Goal: Task Accomplishment & Management: Use online tool/utility

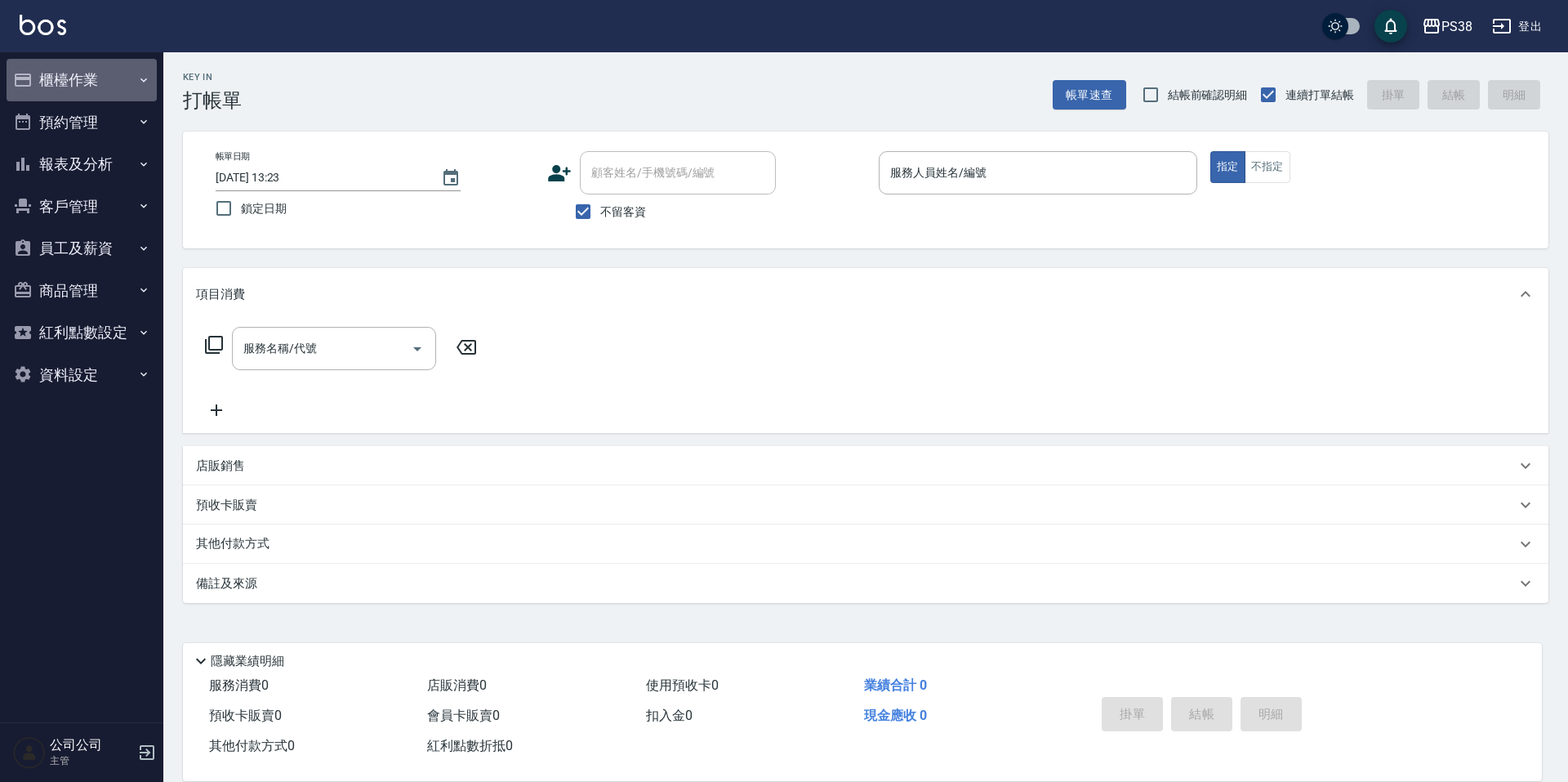
click at [89, 71] on button "櫃檯作業" at bounding box center [82, 80] width 150 height 43
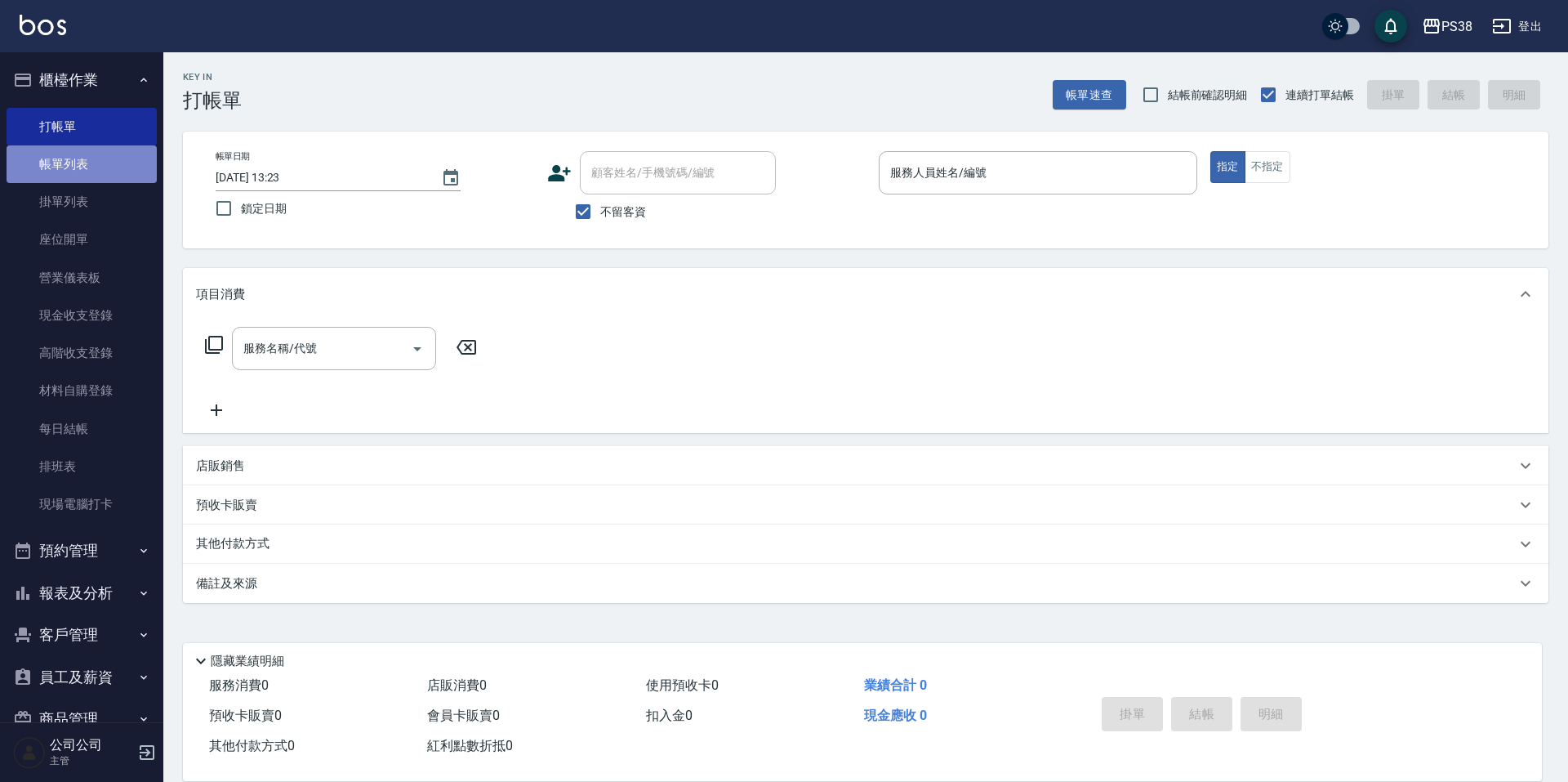
click at [85, 182] on link "帳單列表" at bounding box center [82, 164] width 150 height 37
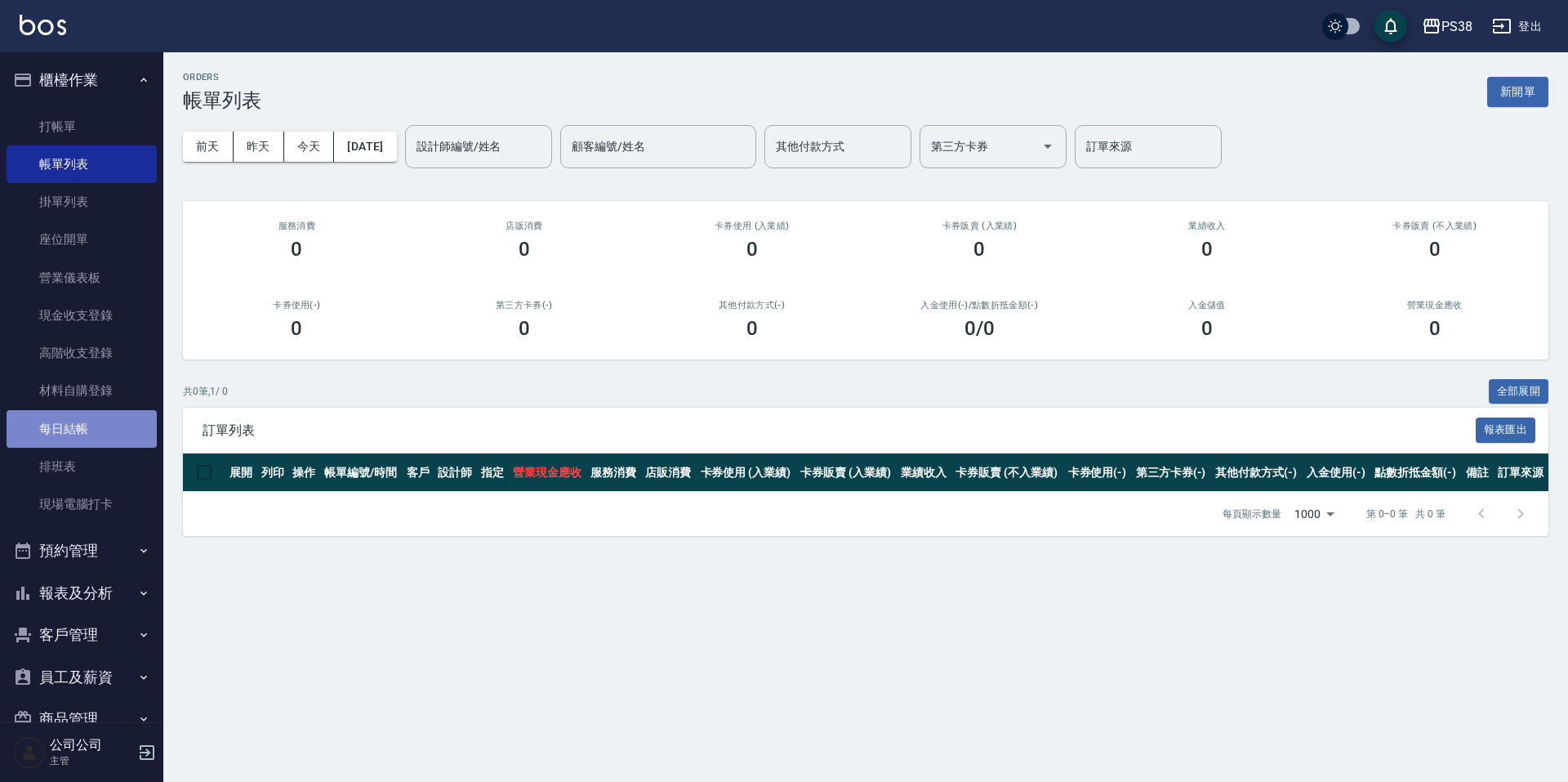
click at [85, 429] on link "每日結帳" at bounding box center [82, 429] width 150 height 37
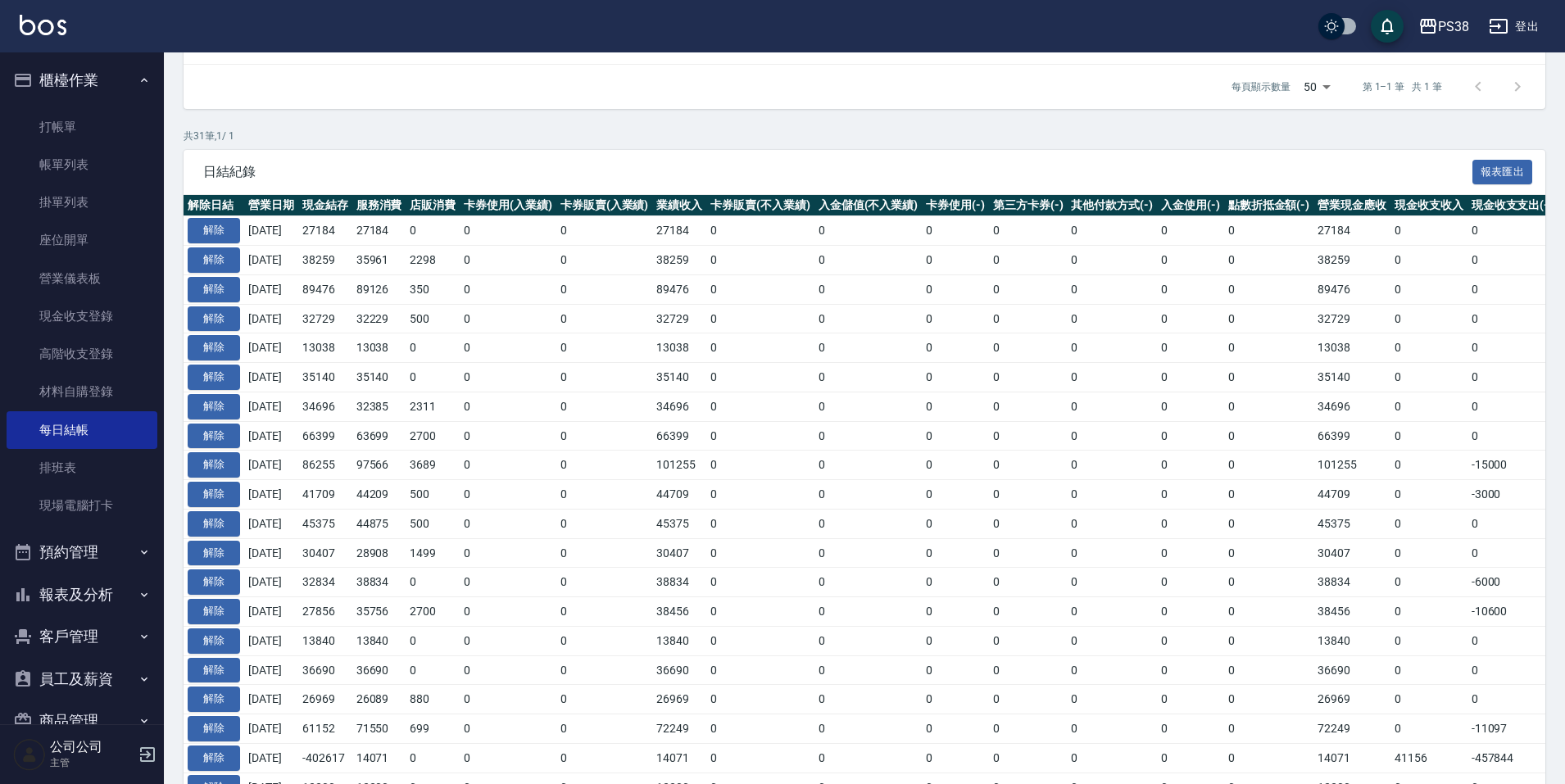
scroll to position [288, 0]
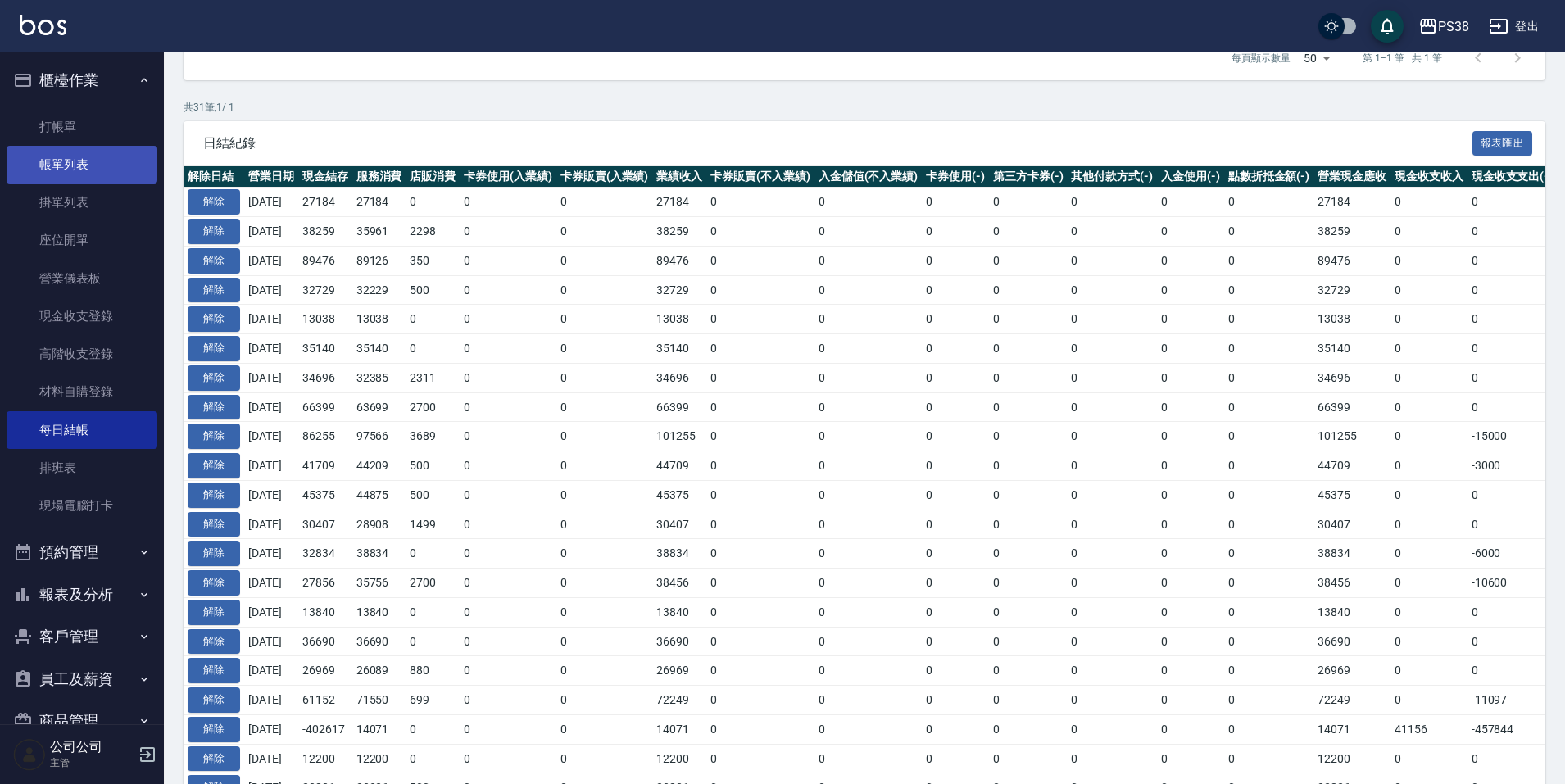
click at [87, 160] on link "帳單列表" at bounding box center [82, 164] width 151 height 37
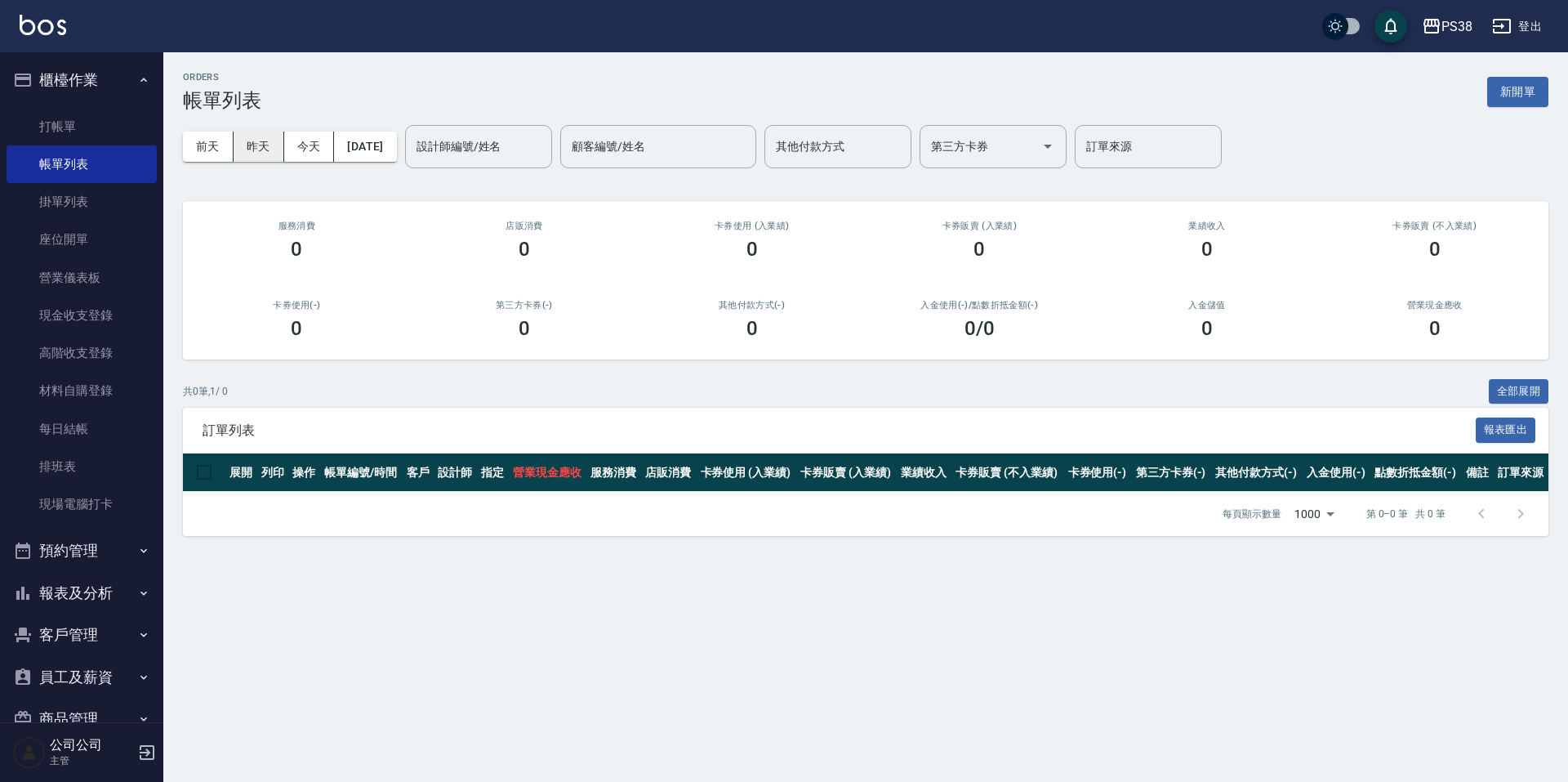
click at [267, 149] on button "昨天" at bounding box center [259, 146] width 51 height 30
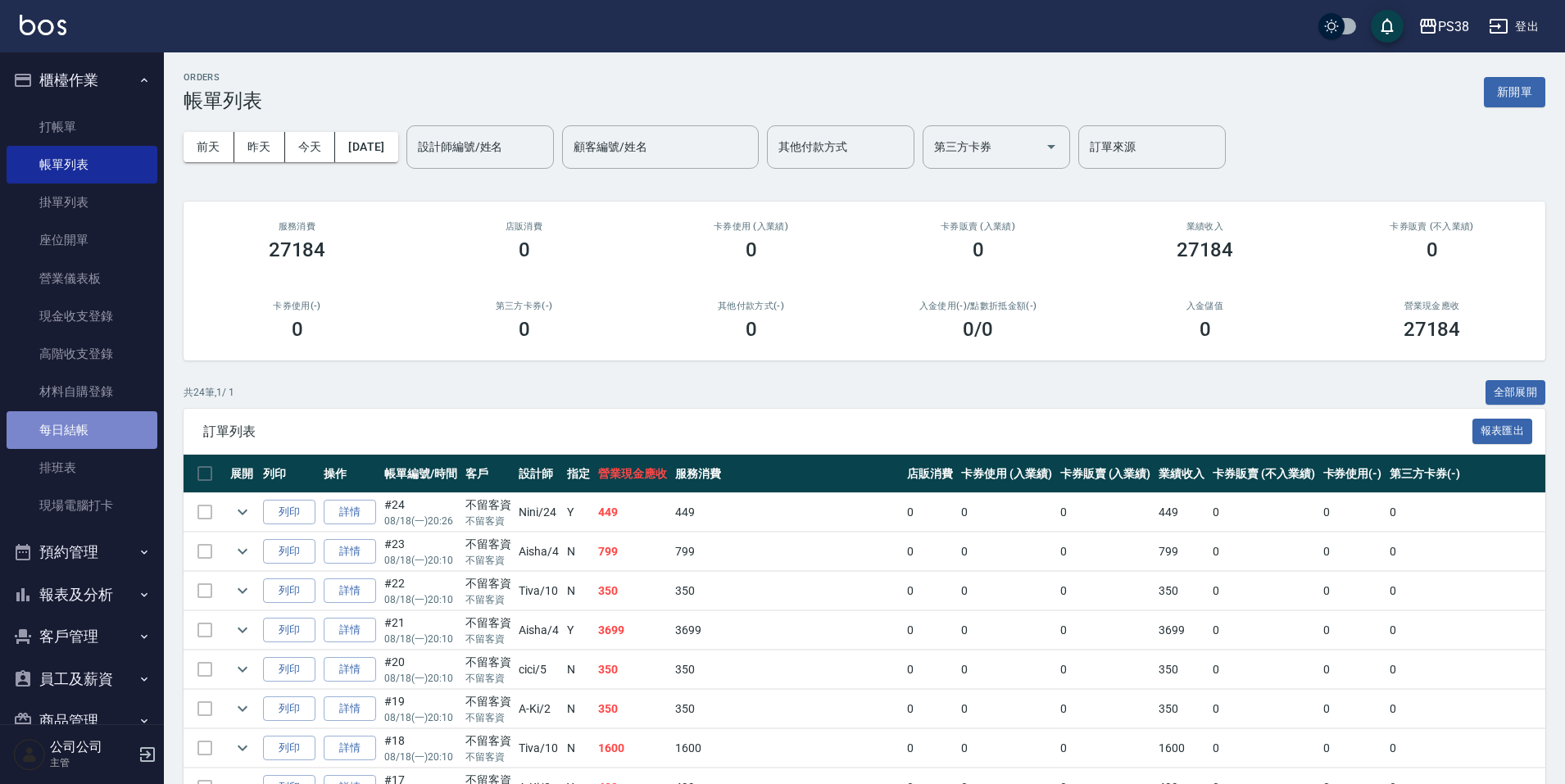
click at [104, 430] on link "每日結帳" at bounding box center [82, 430] width 151 height 37
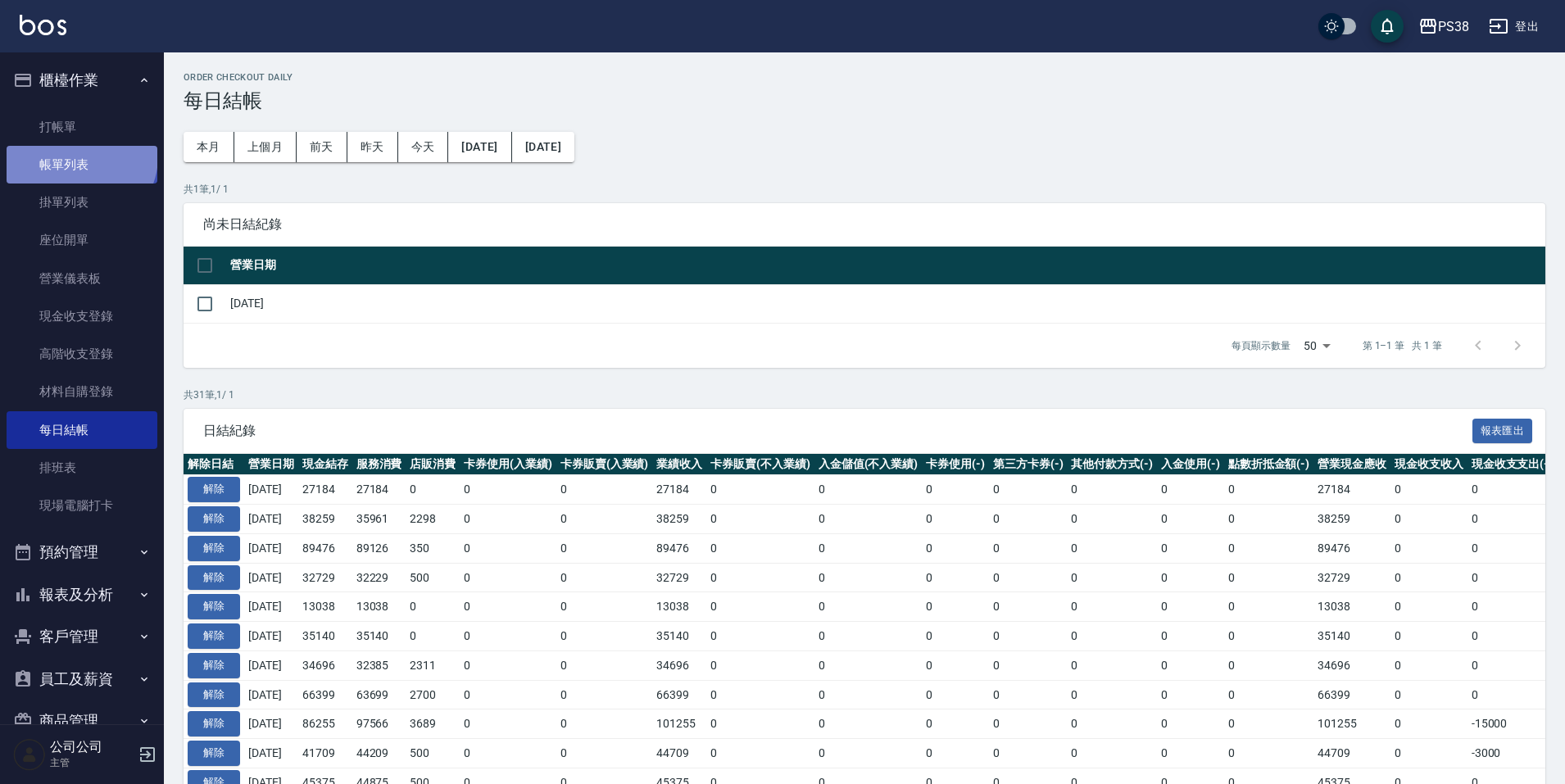
click at [79, 156] on link "帳單列表" at bounding box center [82, 164] width 151 height 37
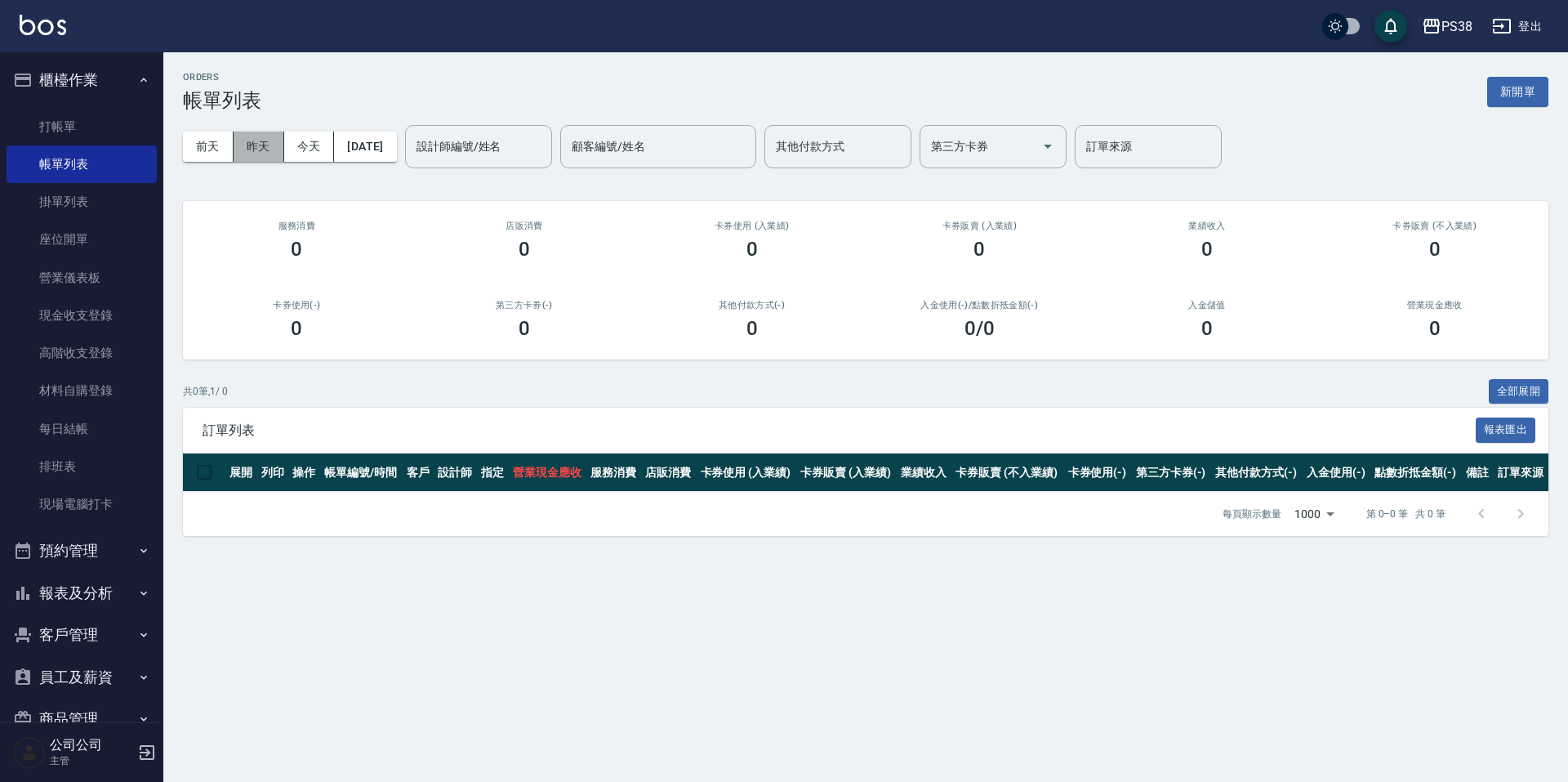
click at [267, 155] on button "昨天" at bounding box center [259, 146] width 51 height 30
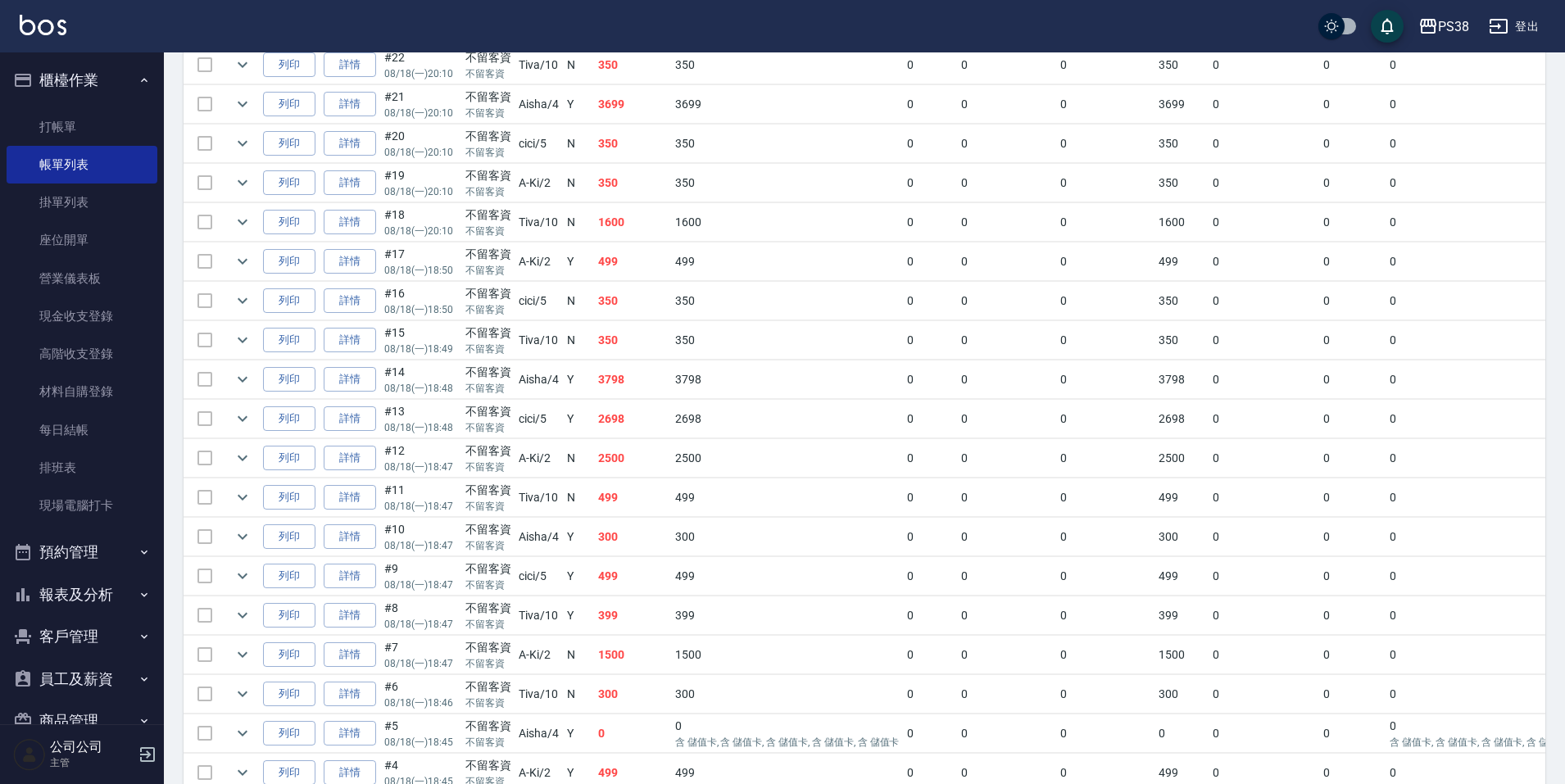
scroll to position [729, 0]
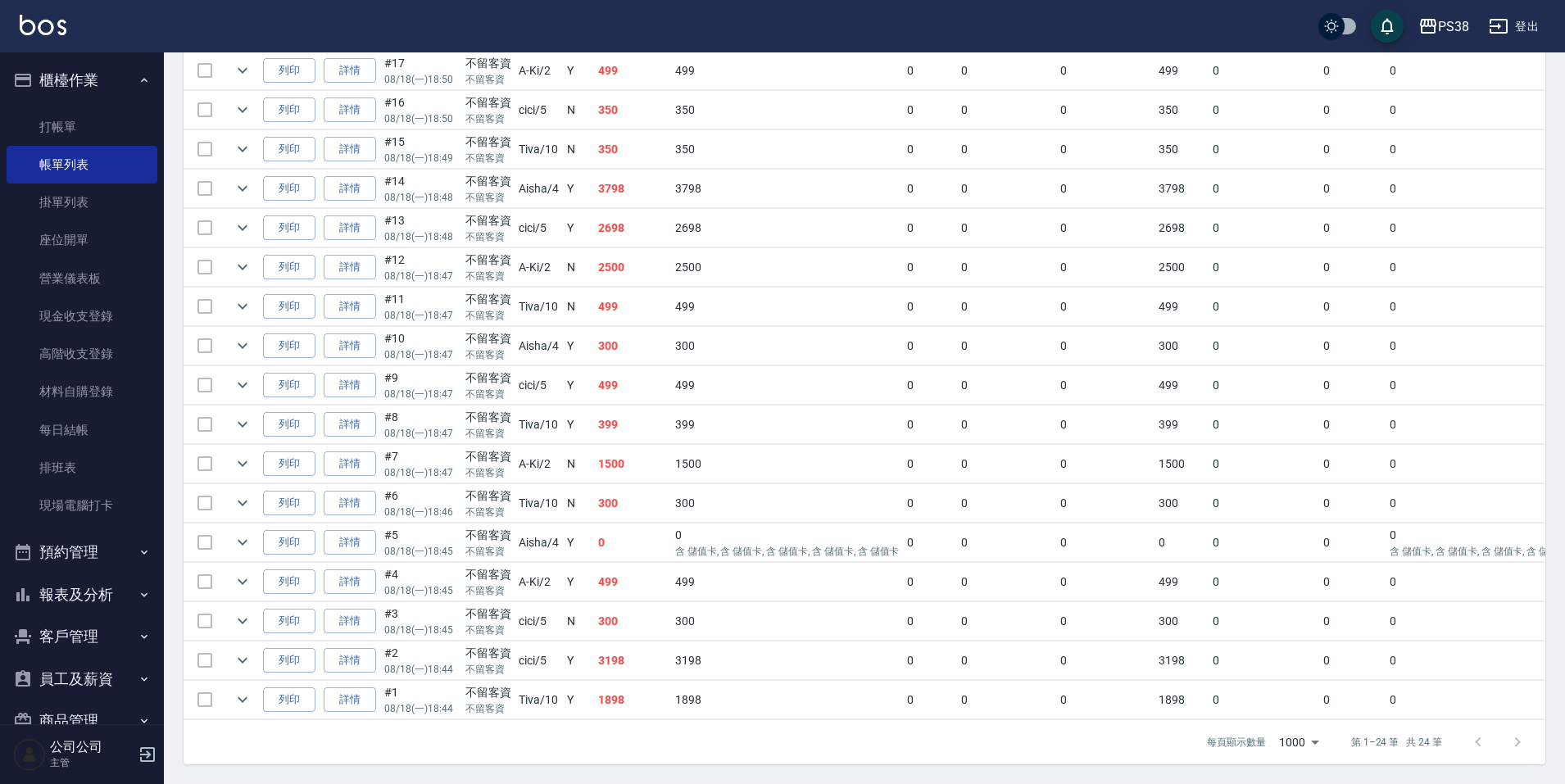
click at [708, 692] on td "1898" at bounding box center [788, 700] width 233 height 38
click at [622, 646] on td "3198" at bounding box center [633, 660] width 77 height 38
click at [616, 611] on td "300" at bounding box center [633, 621] width 77 height 38
click at [633, 567] on td "499" at bounding box center [633, 581] width 77 height 38
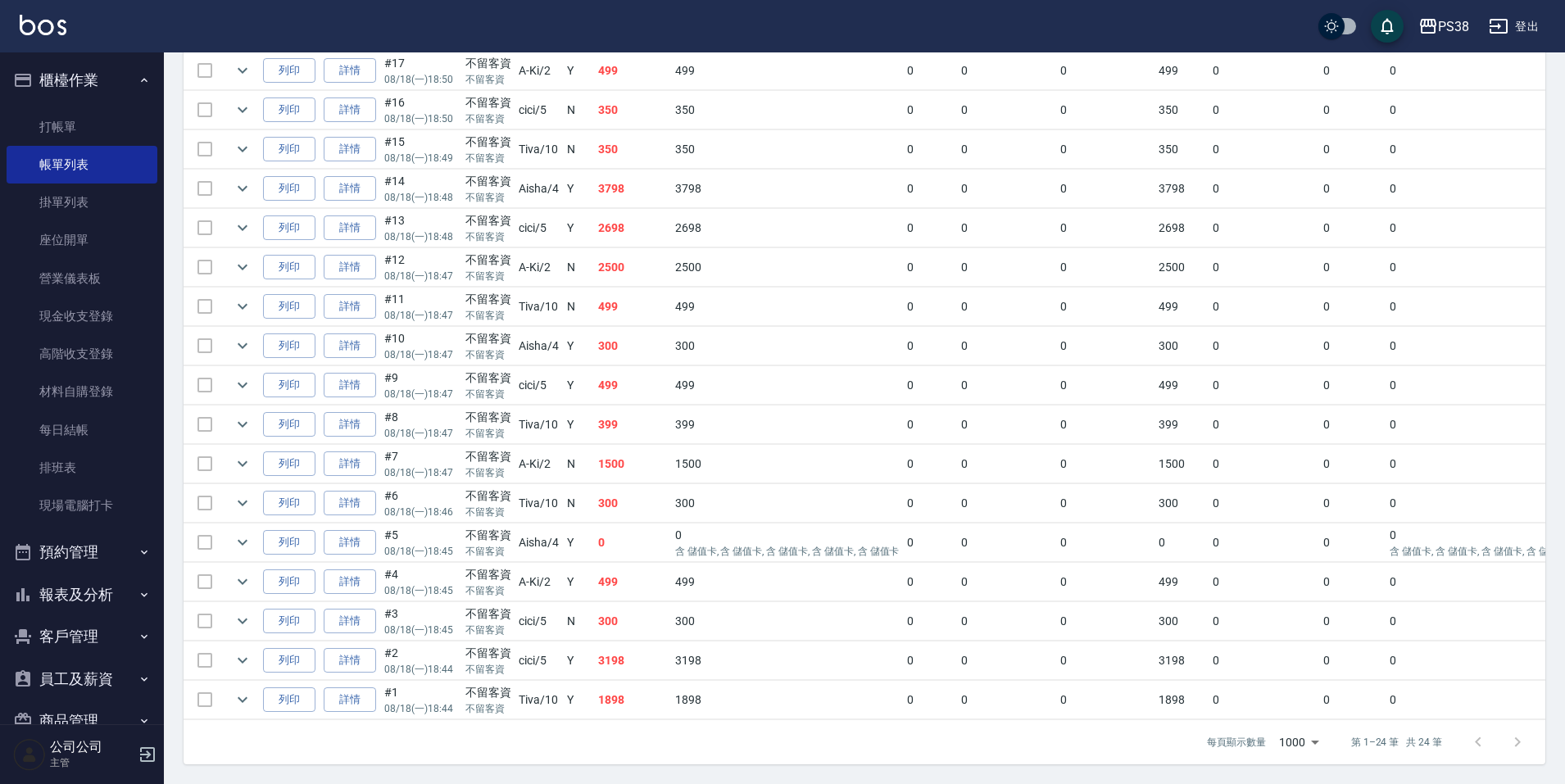
click at [630, 548] on td "0" at bounding box center [633, 542] width 77 height 38
click at [630, 501] on td "300" at bounding box center [633, 503] width 77 height 38
click at [617, 447] on td "1500" at bounding box center [633, 464] width 77 height 38
click at [630, 421] on td "399" at bounding box center [633, 424] width 77 height 38
click at [626, 384] on td "499" at bounding box center [633, 385] width 77 height 38
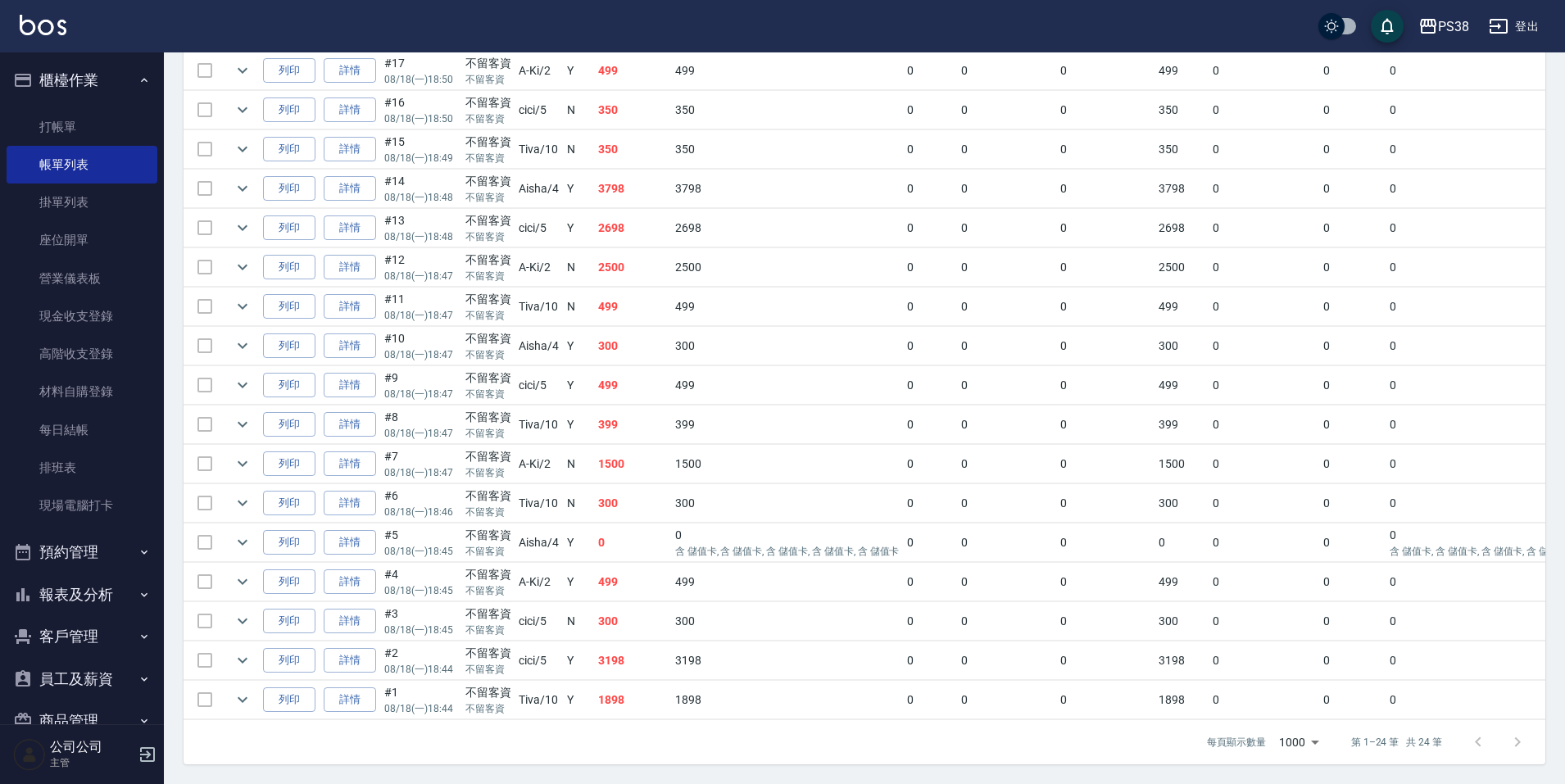
click at [633, 347] on td "300" at bounding box center [633, 346] width 77 height 38
click at [644, 296] on td "499" at bounding box center [633, 307] width 77 height 38
click at [641, 271] on td "2500" at bounding box center [633, 267] width 77 height 38
click at [631, 221] on td "2698" at bounding box center [633, 228] width 77 height 38
click at [619, 209] on td "2698" at bounding box center [633, 228] width 77 height 38
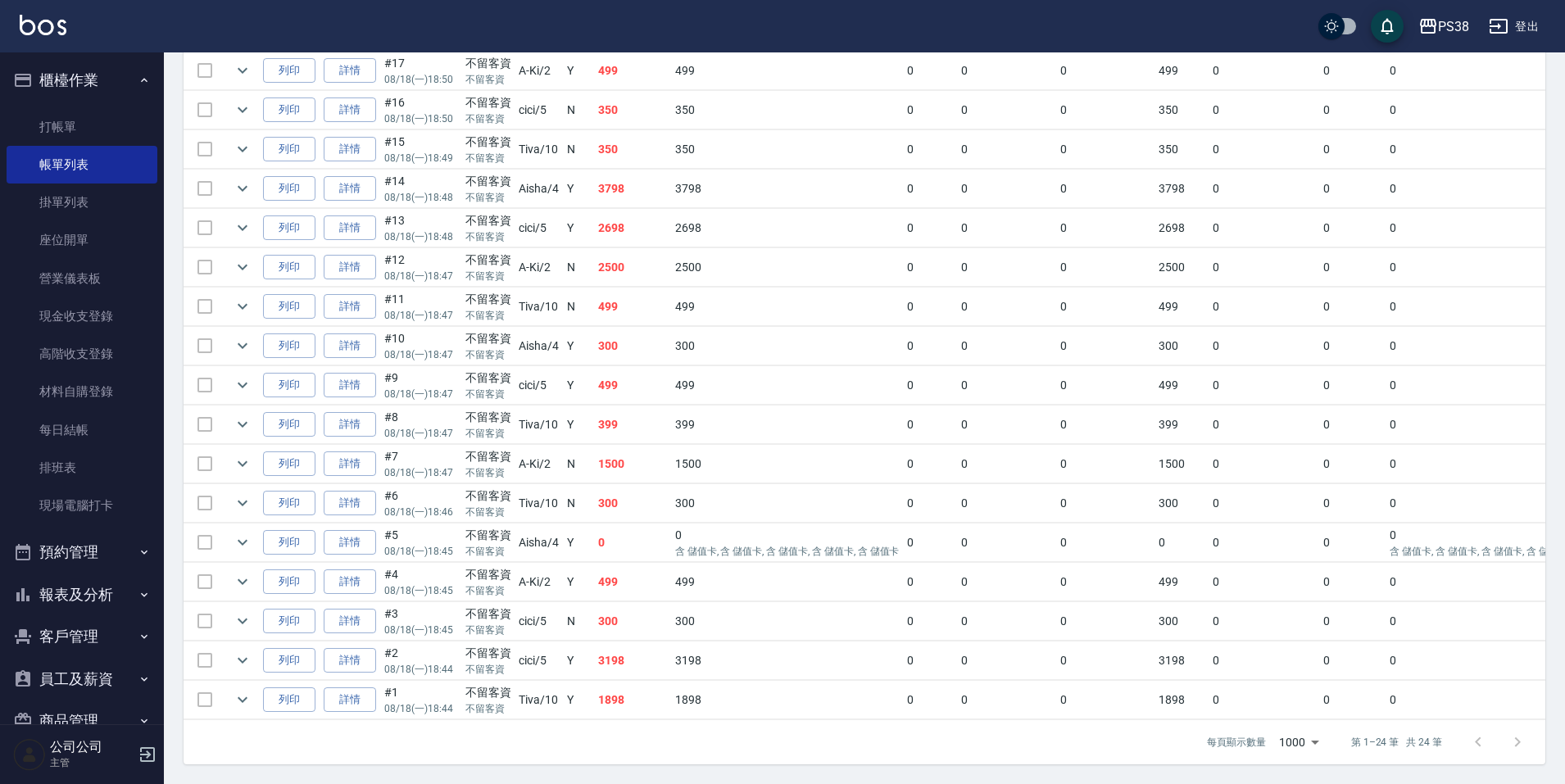
click at [621, 187] on td "3798" at bounding box center [633, 189] width 77 height 38
click at [612, 154] on td "350" at bounding box center [633, 149] width 77 height 38
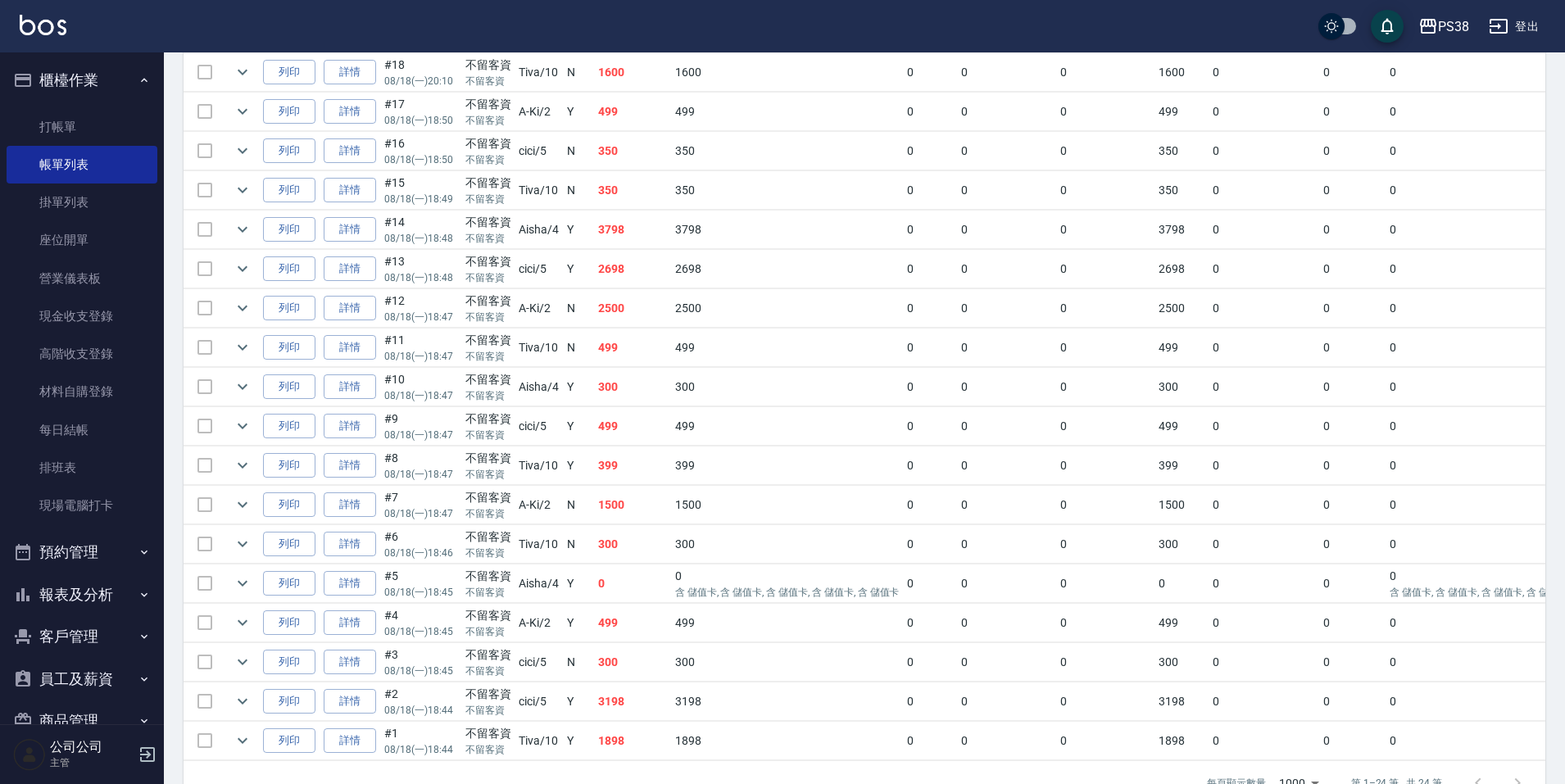
scroll to position [647, 0]
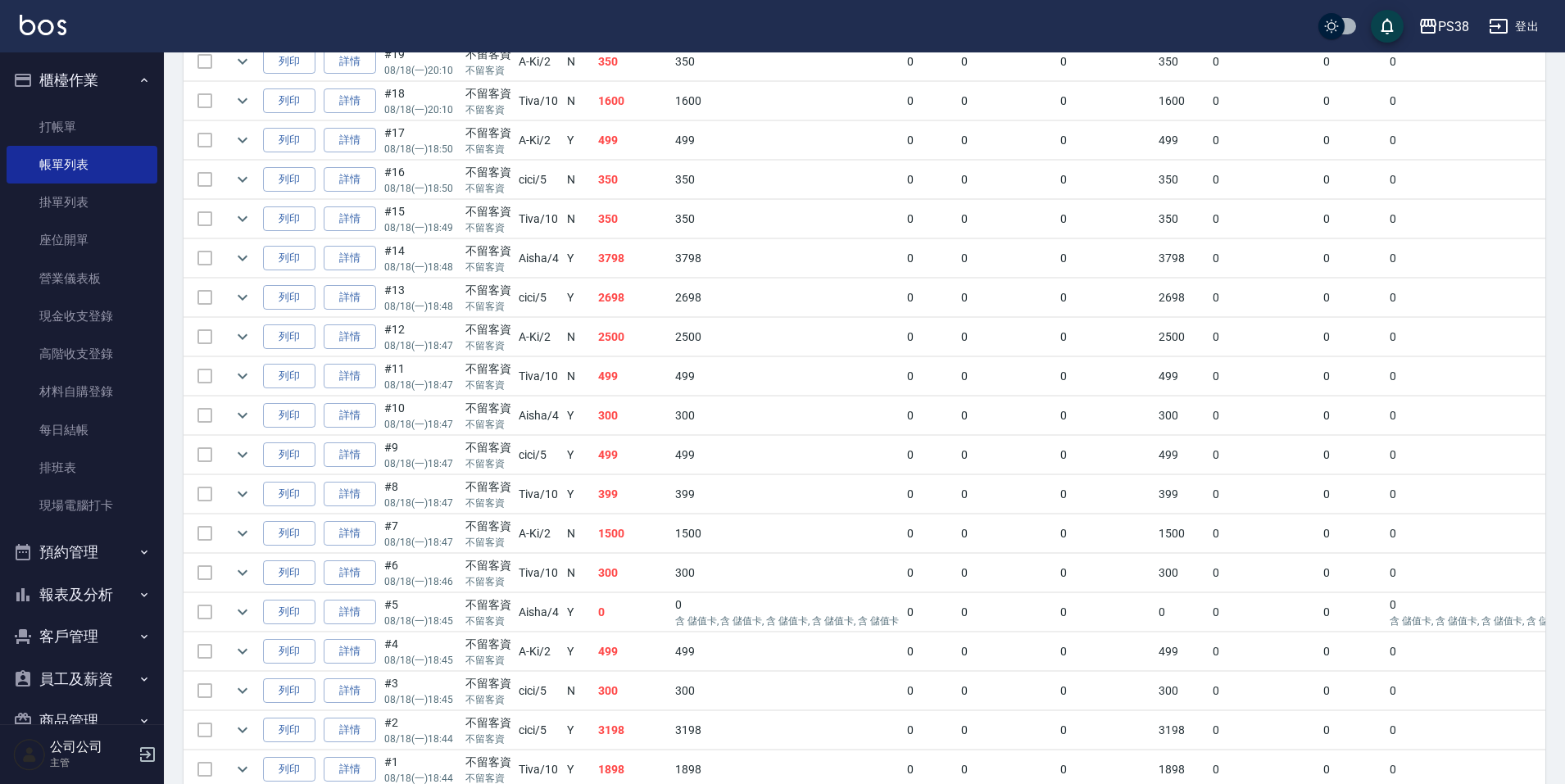
click at [651, 235] on td "350" at bounding box center [633, 219] width 77 height 38
click at [638, 191] on td "350" at bounding box center [633, 180] width 77 height 38
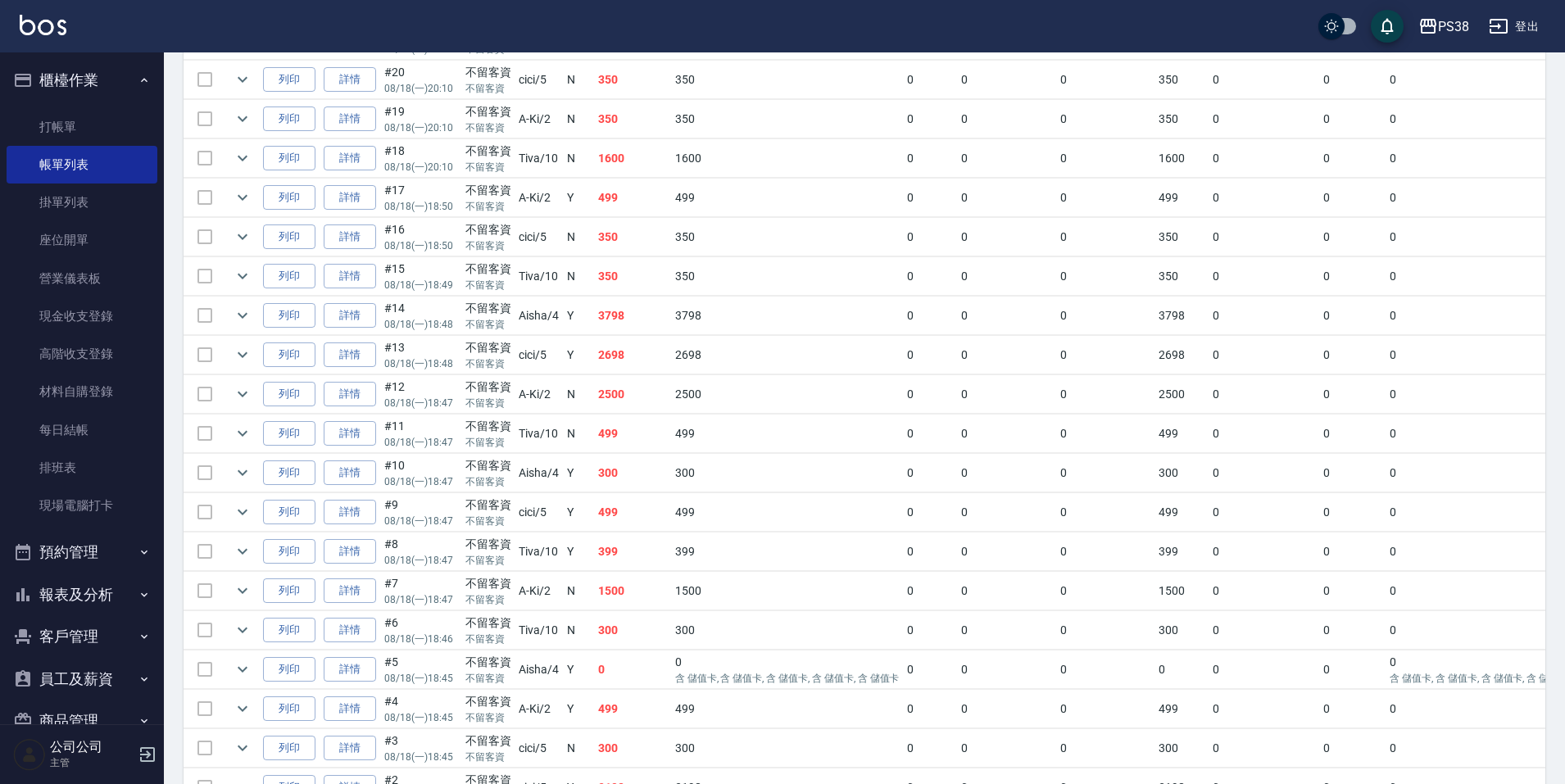
scroll to position [565, 0]
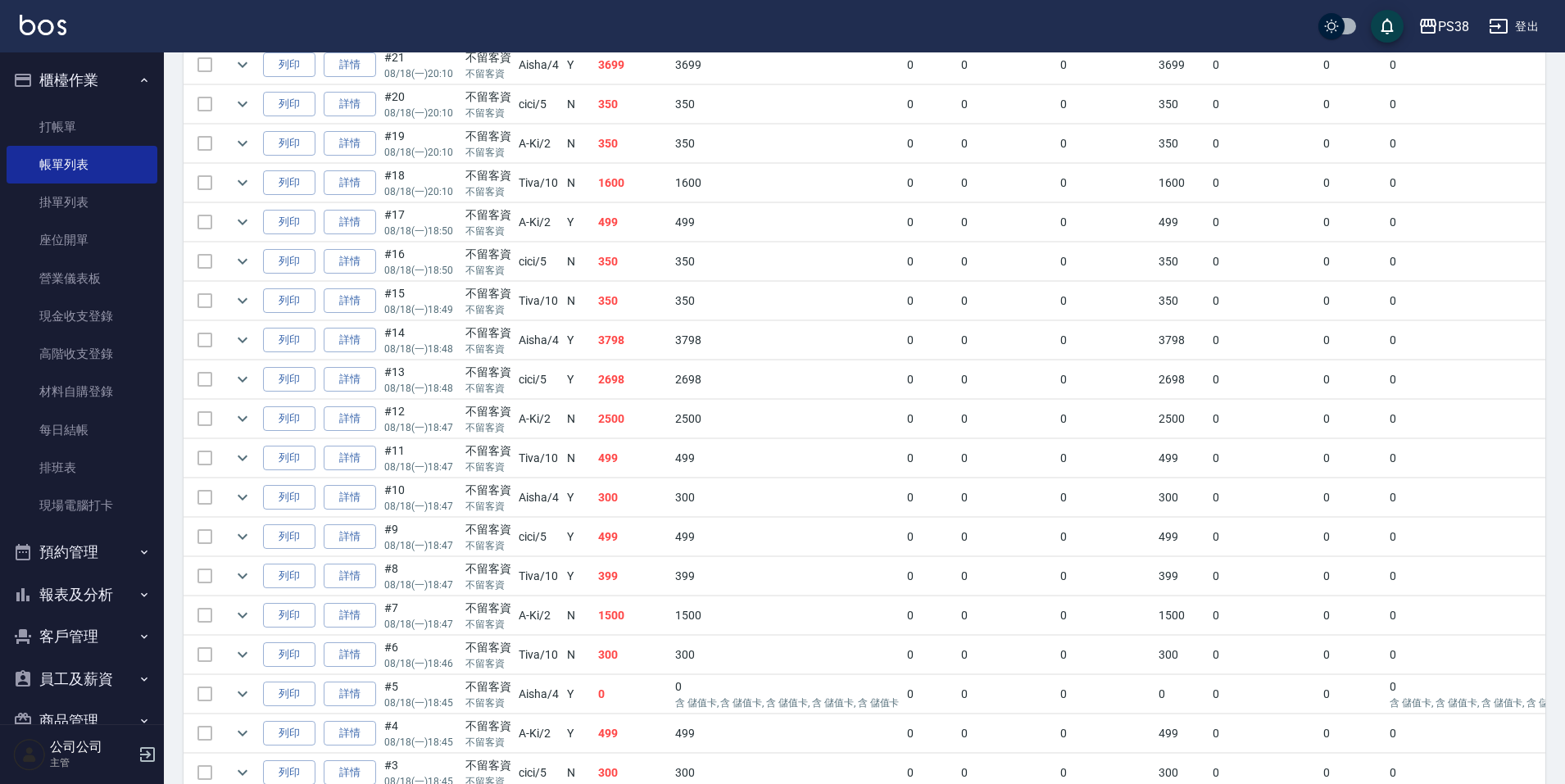
click at [641, 233] on td "499" at bounding box center [633, 223] width 77 height 38
click at [634, 199] on td "1600" at bounding box center [633, 183] width 77 height 38
click at [628, 154] on td "350" at bounding box center [633, 144] width 77 height 38
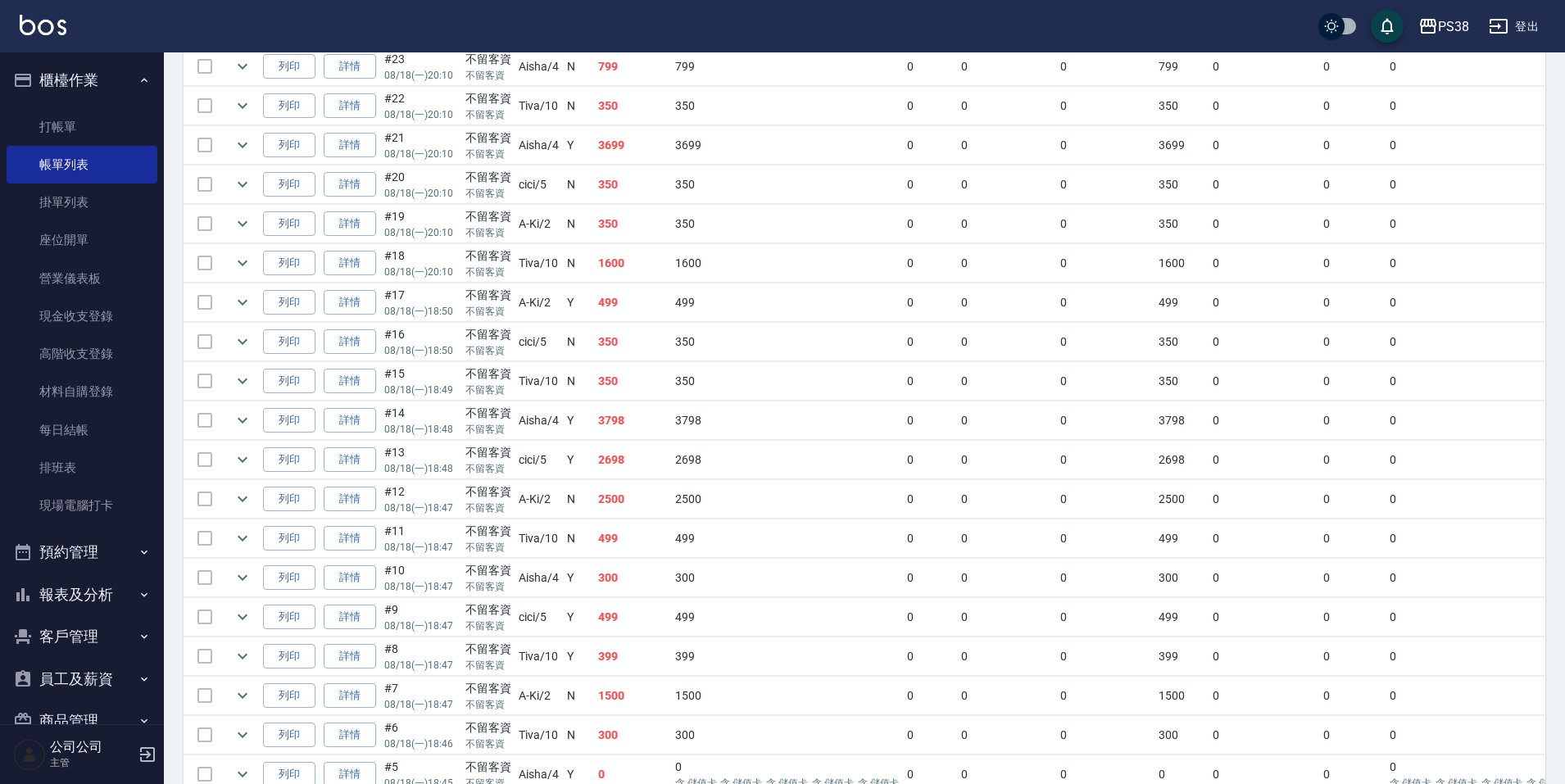
scroll to position [483, 0]
click at [634, 179] on td "350" at bounding box center [633, 186] width 77 height 38
click at [628, 153] on td "3699" at bounding box center [633, 147] width 77 height 38
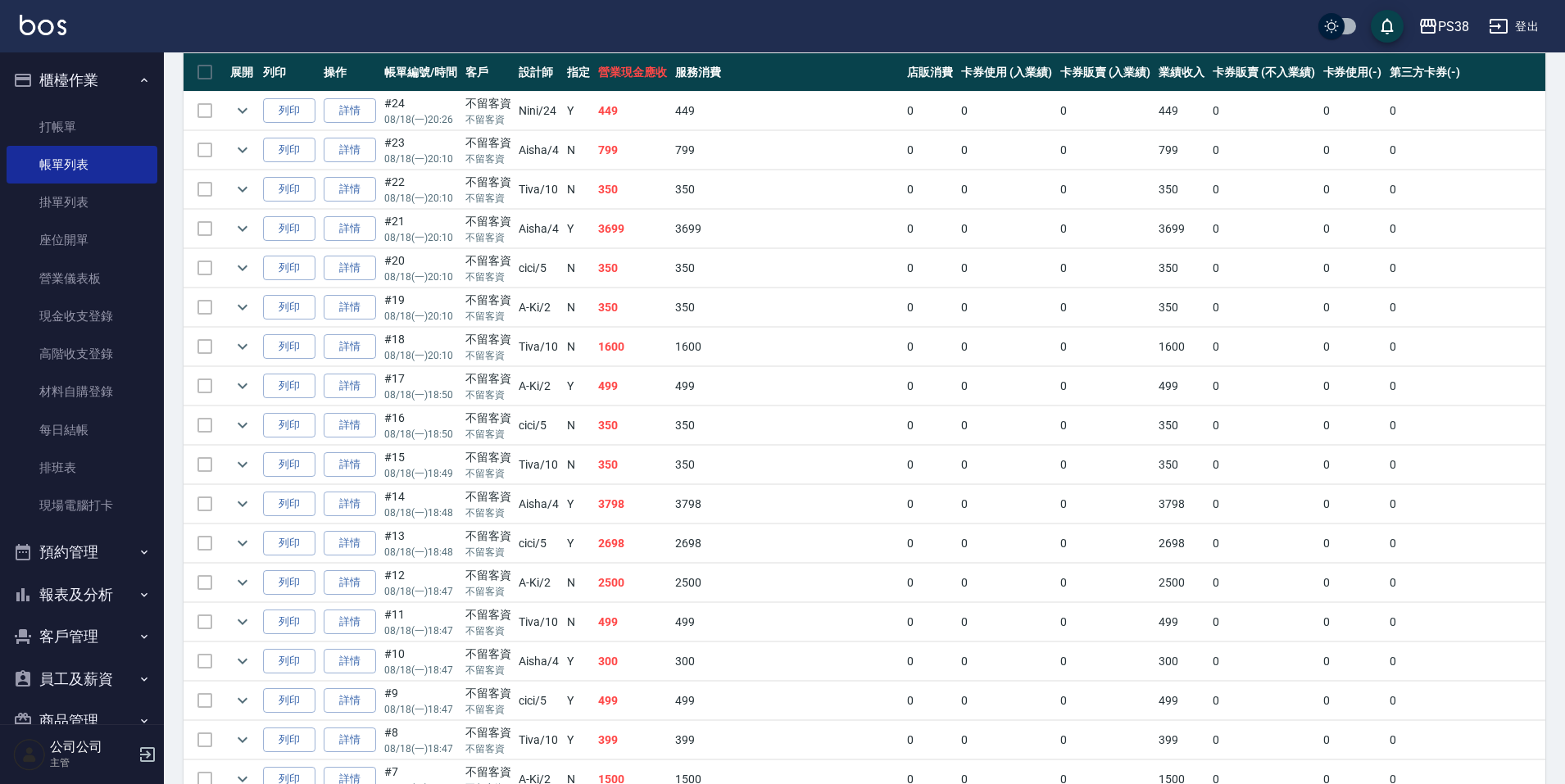
click at [641, 196] on td "350" at bounding box center [633, 190] width 77 height 38
click at [630, 153] on td "799" at bounding box center [633, 150] width 77 height 38
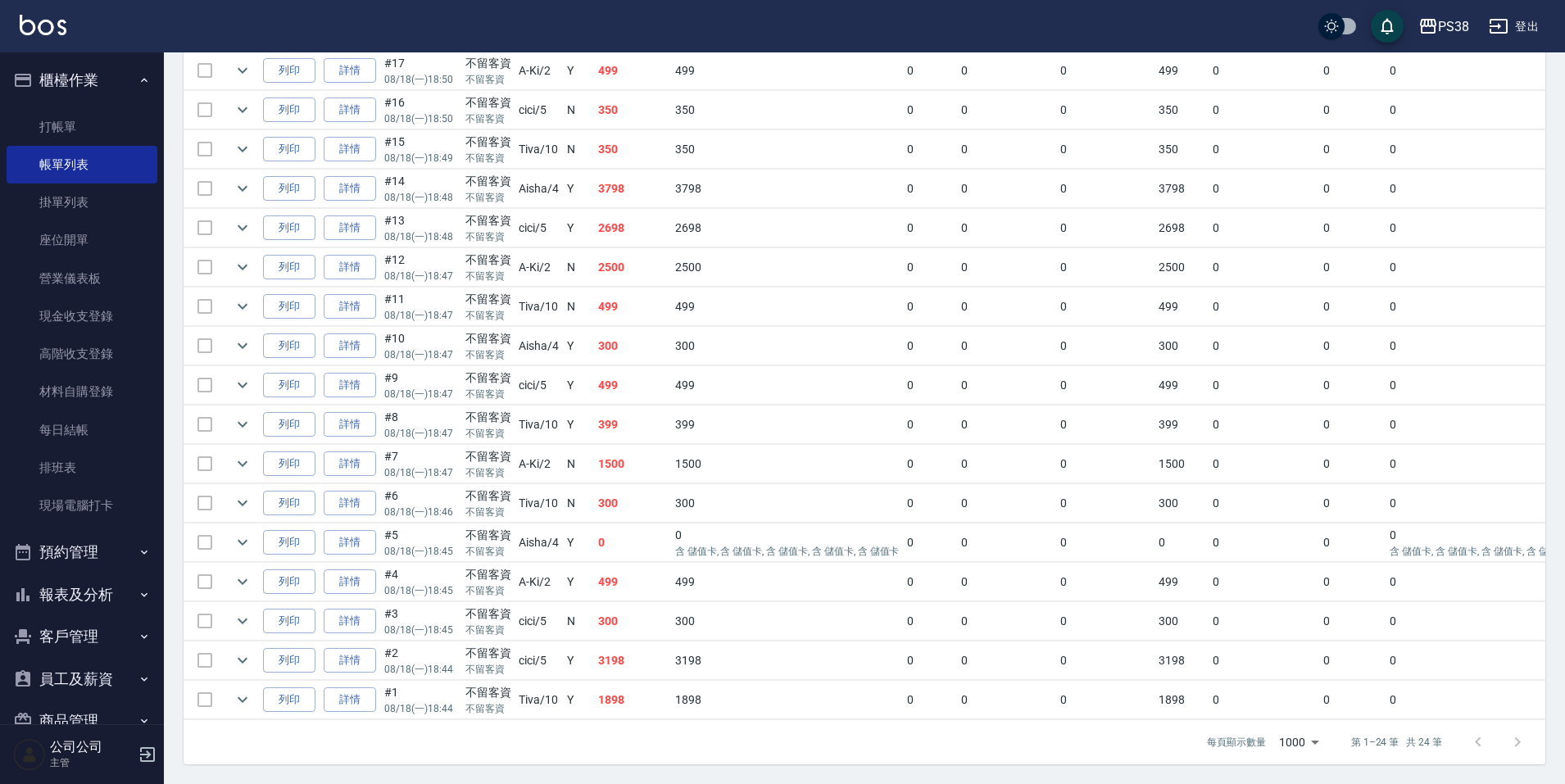
scroll to position [0, 33]
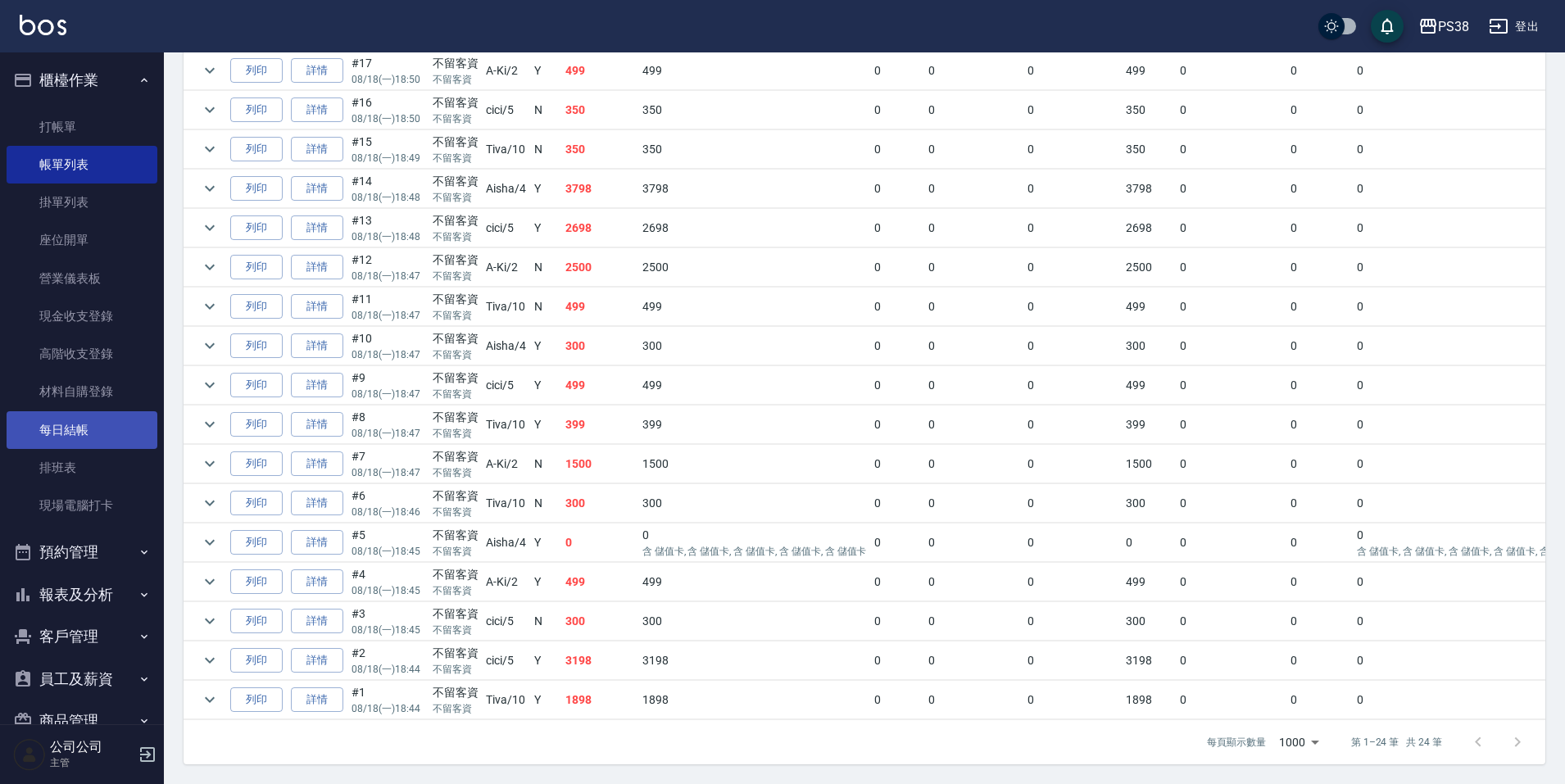
click at [113, 428] on link "每日結帳" at bounding box center [82, 430] width 151 height 37
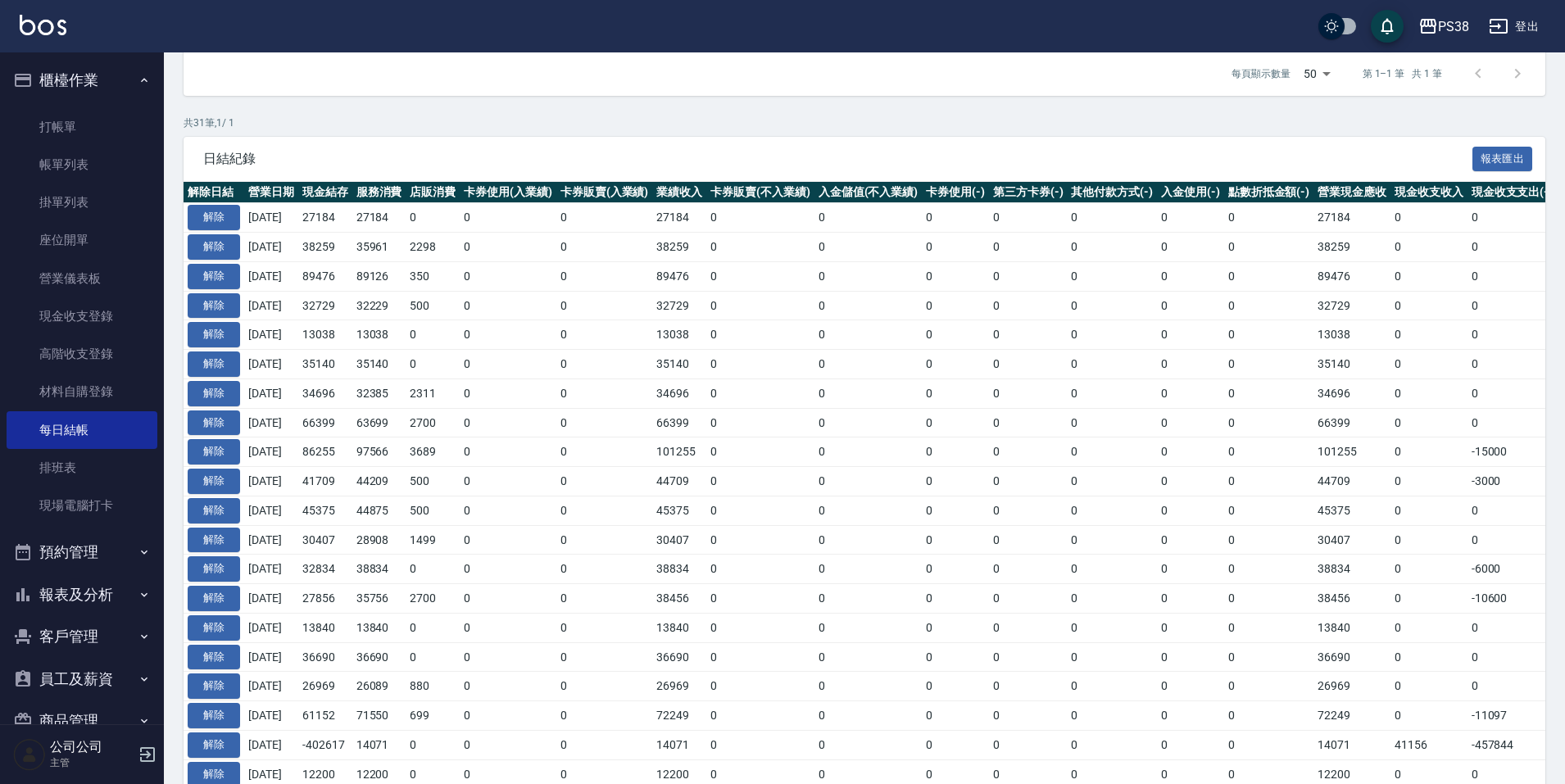
scroll to position [246, 0]
